Goal: Task Accomplishment & Management: Use online tool/utility

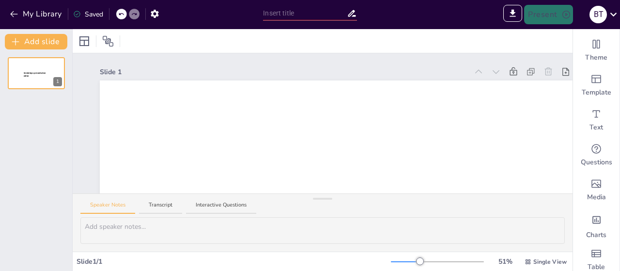
type input "Establishing a Strategic Import and Distribution Hub in [GEOGRAPHIC_DATA]: A Fe…"
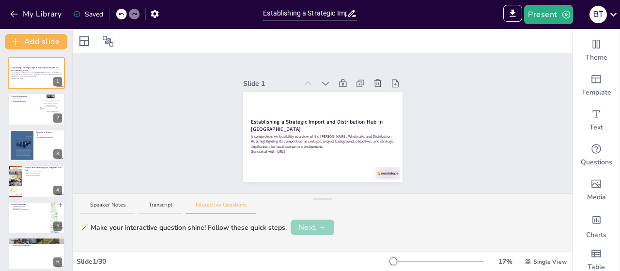
click at [304, 223] on button "Next →" at bounding box center [313, 228] width 44 height 16
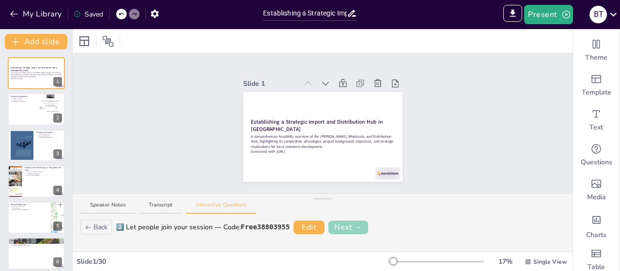
click at [333, 224] on button "Next →" at bounding box center [349, 227] width 40 height 14
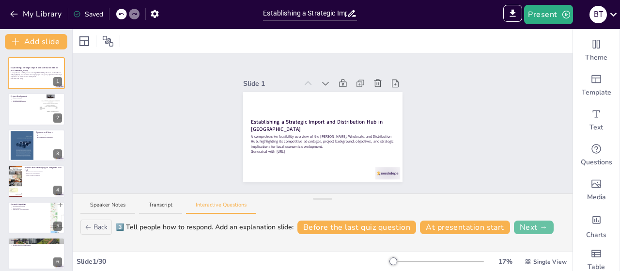
click at [516, 227] on button "Next →" at bounding box center [534, 227] width 40 height 14
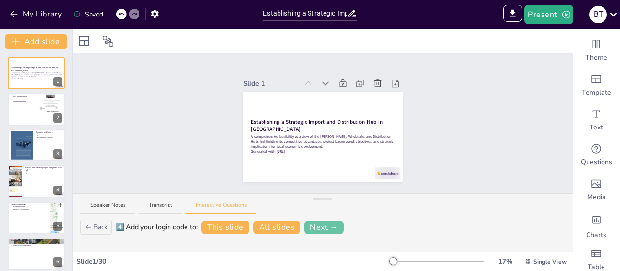
click at [317, 226] on button "Next →" at bounding box center [324, 227] width 40 height 14
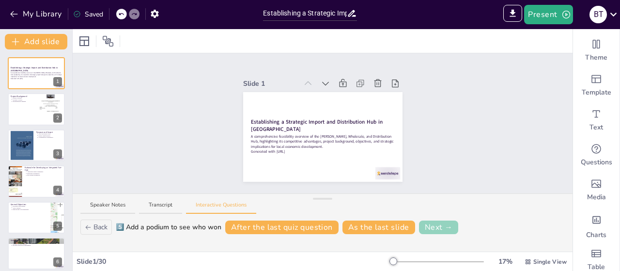
click at [431, 228] on button "Next →" at bounding box center [439, 227] width 40 height 14
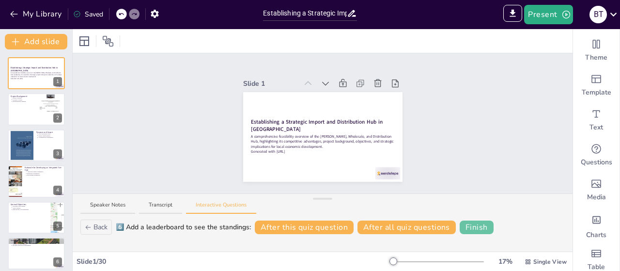
click at [466, 226] on button "Finish" at bounding box center [477, 227] width 34 height 14
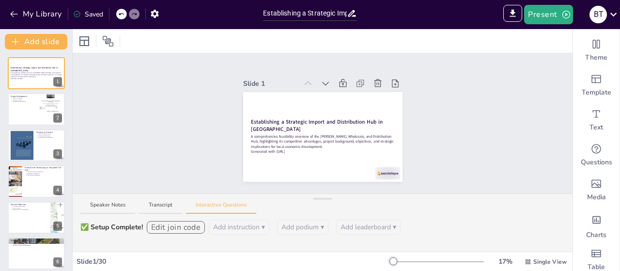
scroll to position [14, 0]
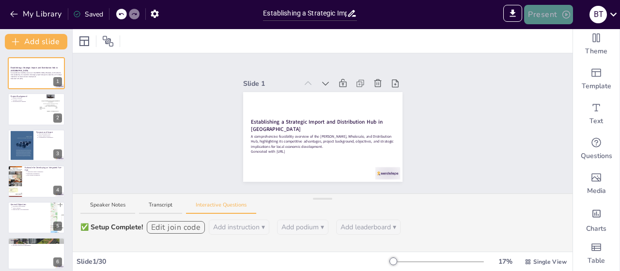
click at [544, 17] on button "Present" at bounding box center [548, 14] width 48 height 19
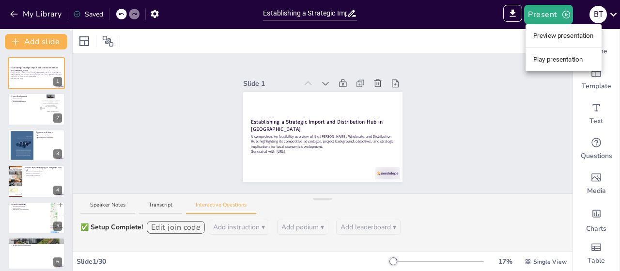
click at [495, 60] on div at bounding box center [310, 135] width 620 height 271
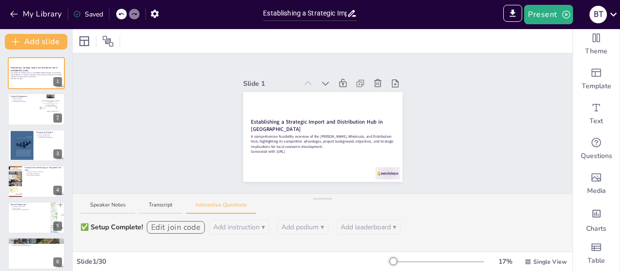
scroll to position [0, 0]
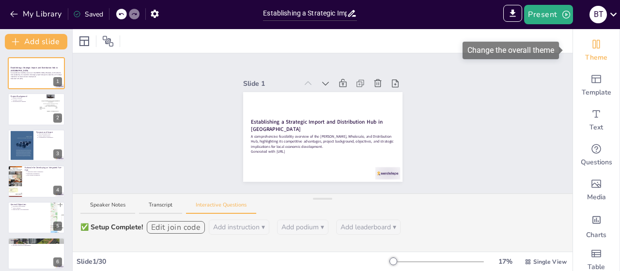
click at [591, 47] on icon "Change the overall theme" at bounding box center [597, 44] width 12 height 12
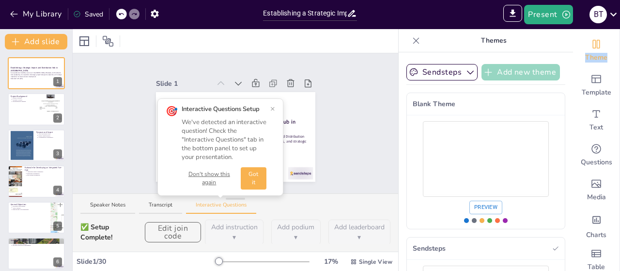
click at [491, 71] on button "Add new theme" at bounding box center [521, 72] width 79 height 16
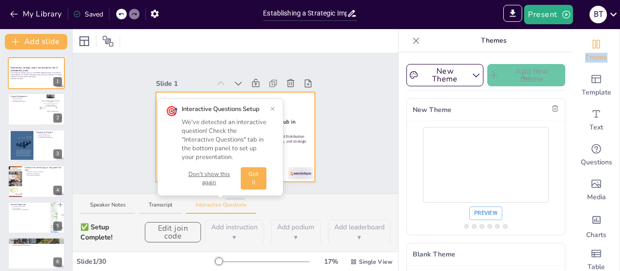
click at [270, 106] on button "×" at bounding box center [272, 109] width 5 height 8
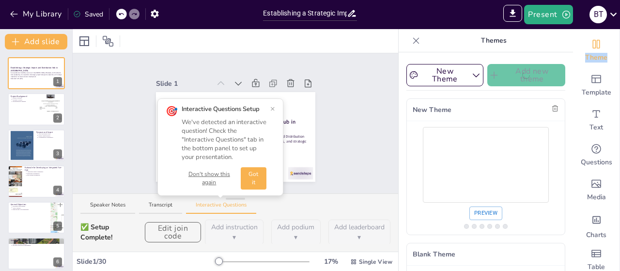
click at [328, 138] on div "Slide 1 Establishing a Strategic Import and Distribution Hub in [GEOGRAPHIC_DAT…" at bounding box center [236, 123] width 214 height 117
click at [92, 235] on div "✅ Setup Complete!" at bounding box center [110, 232] width 61 height 20
click at [87, 226] on div "✅ Setup Complete!" at bounding box center [110, 232] width 61 height 20
click at [515, 13] on icon "Export to PowerPoint" at bounding box center [513, 13] width 6 height 7
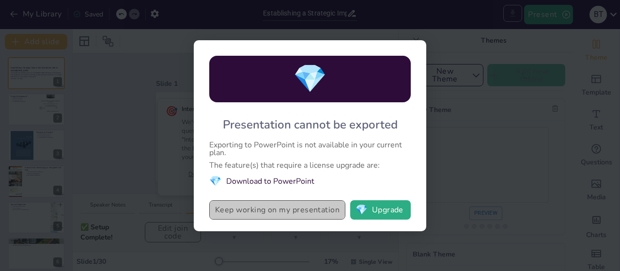
click at [267, 212] on button "Keep working on my presentation" at bounding box center [277, 209] width 136 height 19
